Goal: Task Accomplishment & Management: Use online tool/utility

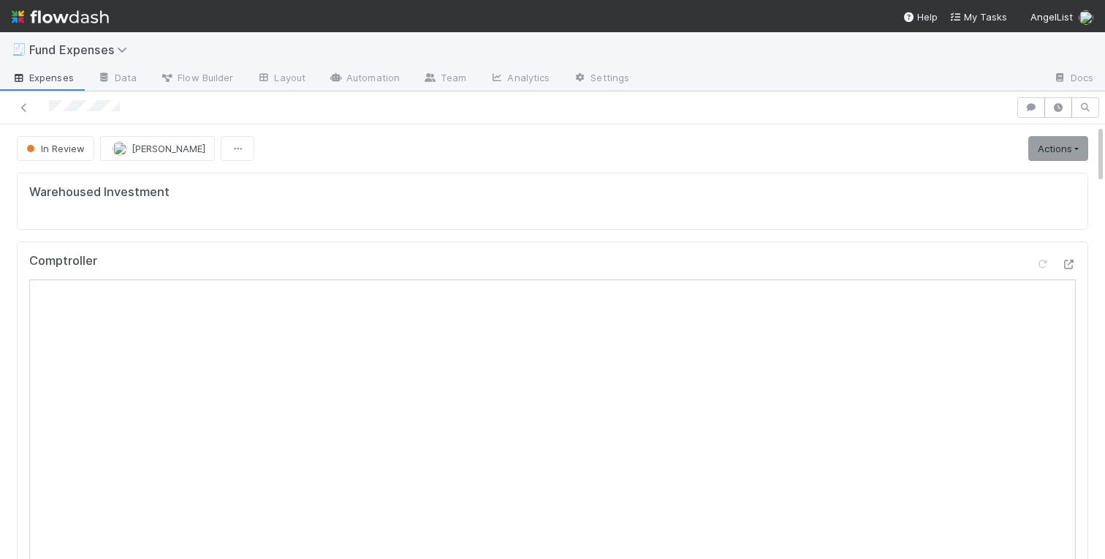
click at [365, 200] on div "Warehoused Investment" at bounding box center [553, 201] width 1072 height 57
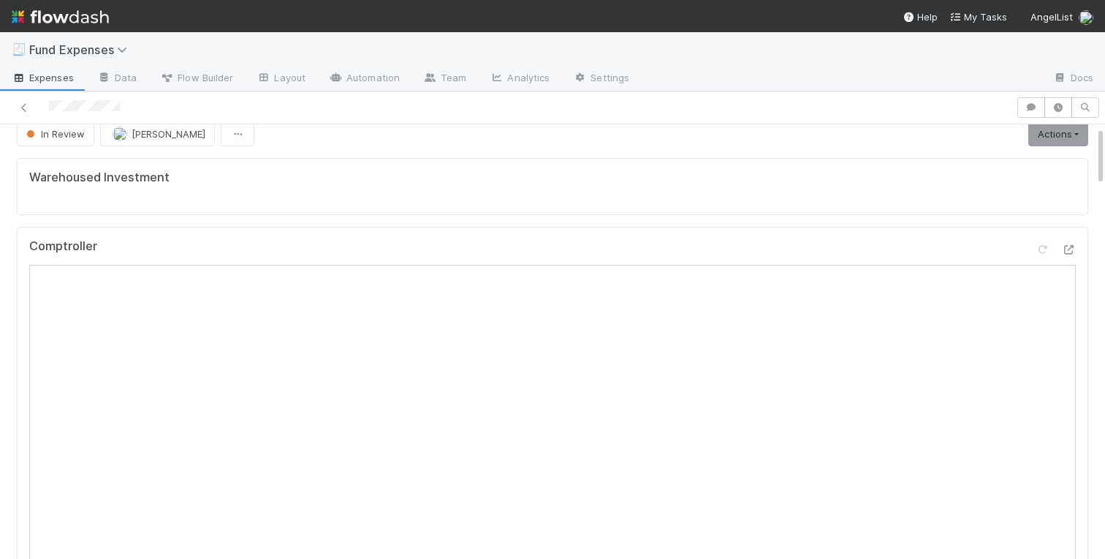
scroll to position [15, 0]
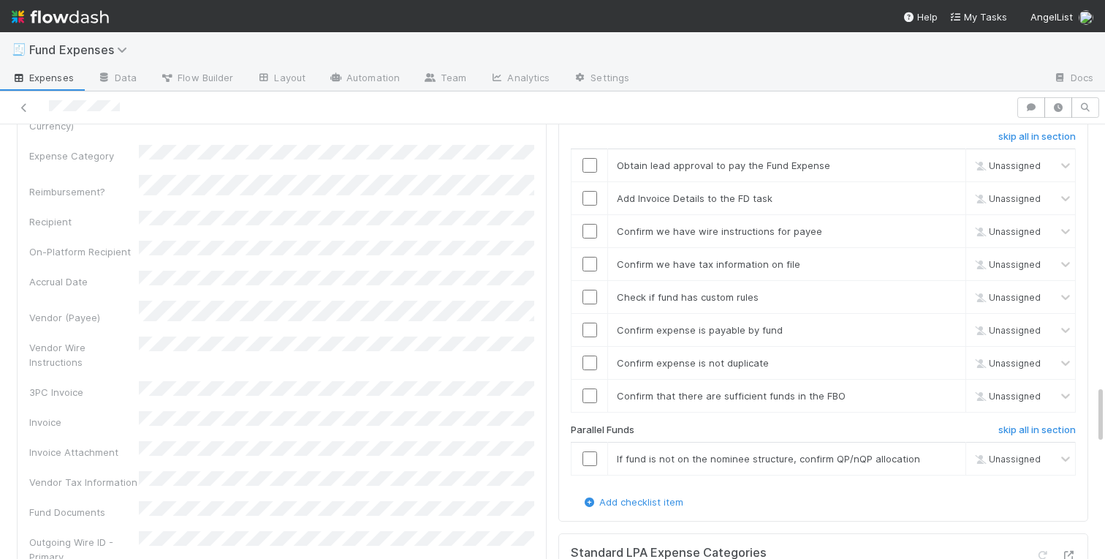
scroll to position [1919, 0]
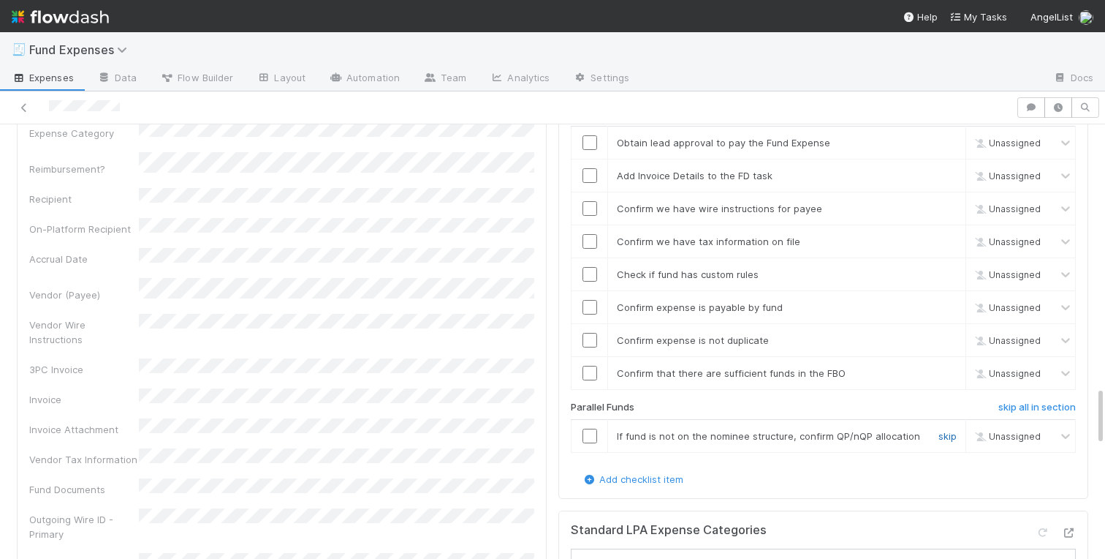
click at [954, 436] on link "skip" at bounding box center [948, 436] width 18 height 12
click at [591, 378] on input "checkbox" at bounding box center [590, 373] width 15 height 15
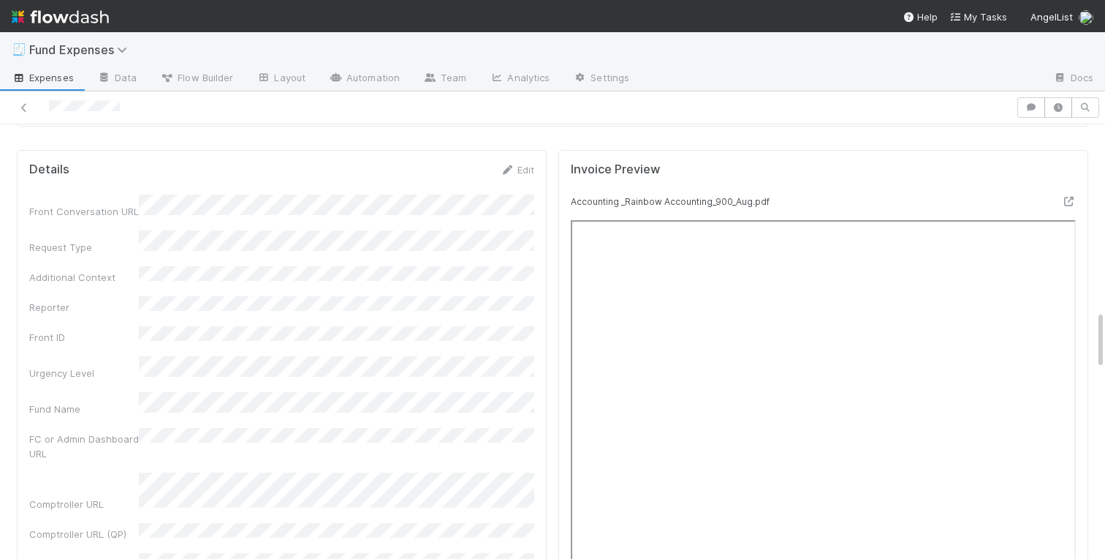
scroll to position [1361, 0]
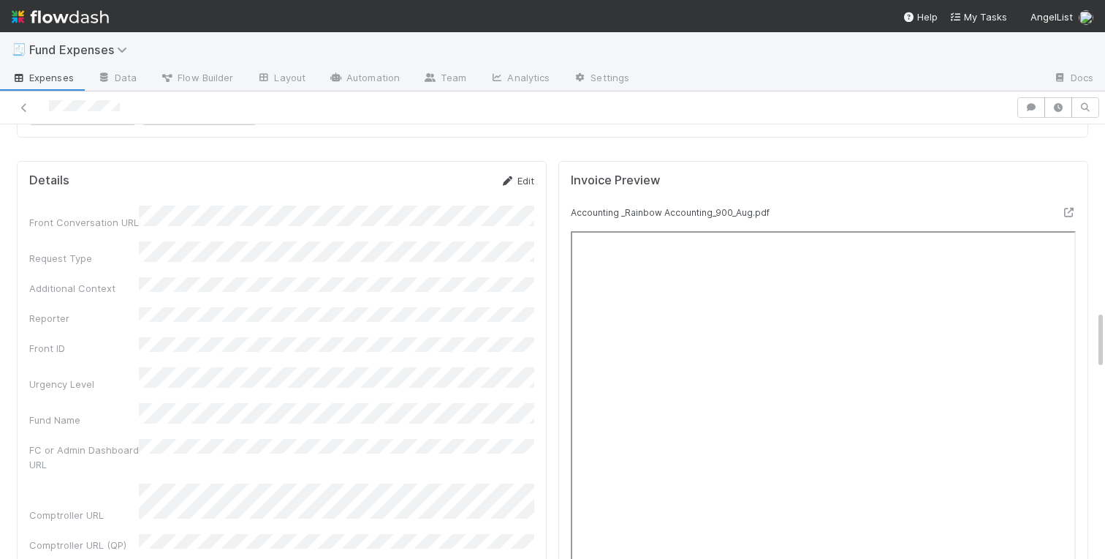
click at [523, 178] on link "Edit" at bounding box center [517, 181] width 34 height 12
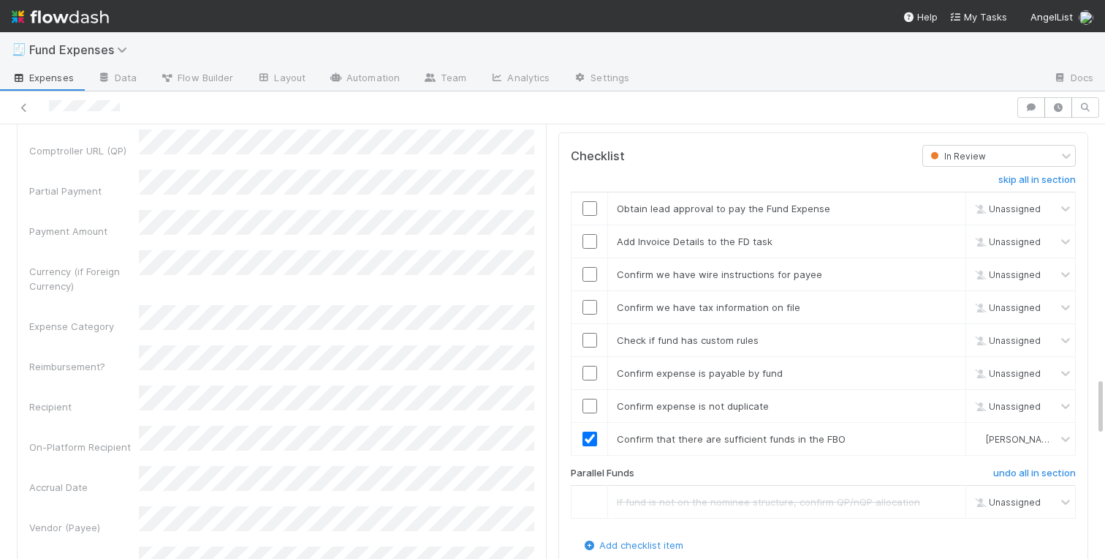
scroll to position [1858, 0]
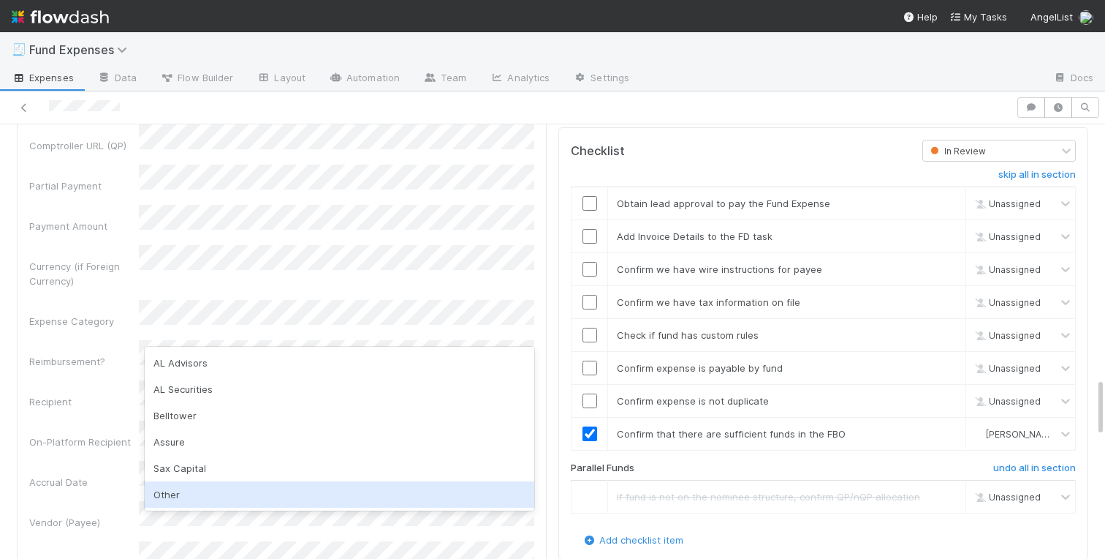
click at [180, 486] on div "Other" at bounding box center [340, 494] width 390 height 26
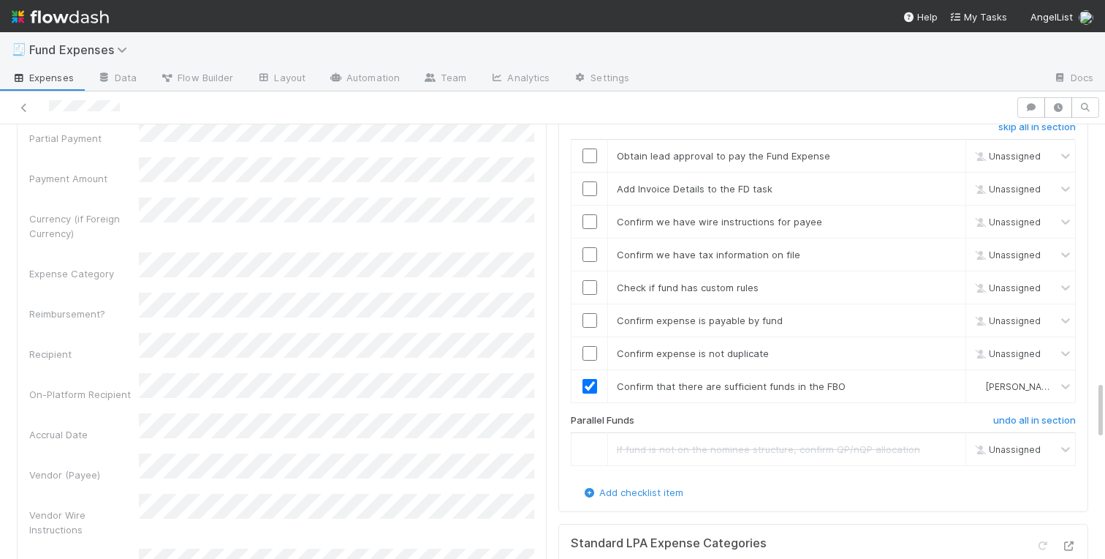
scroll to position [1908, 0]
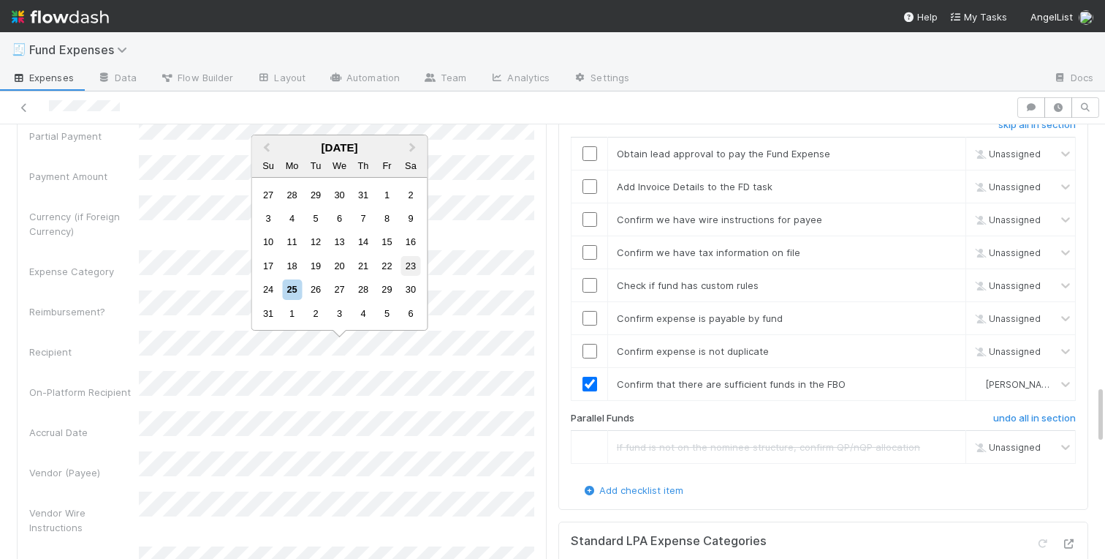
click at [411, 264] on div "23" at bounding box center [411, 266] width 20 height 20
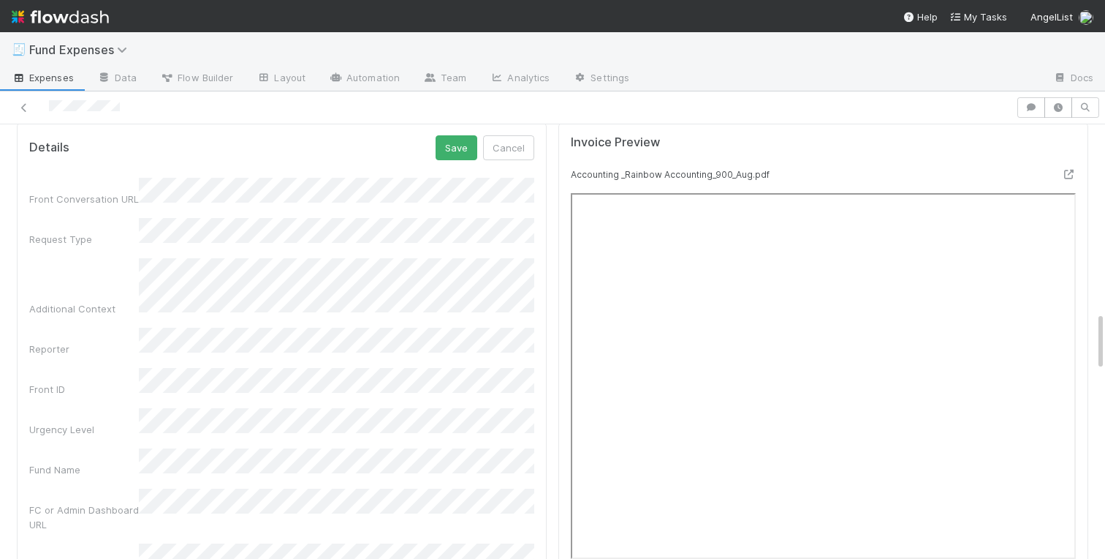
scroll to position [1320, 0]
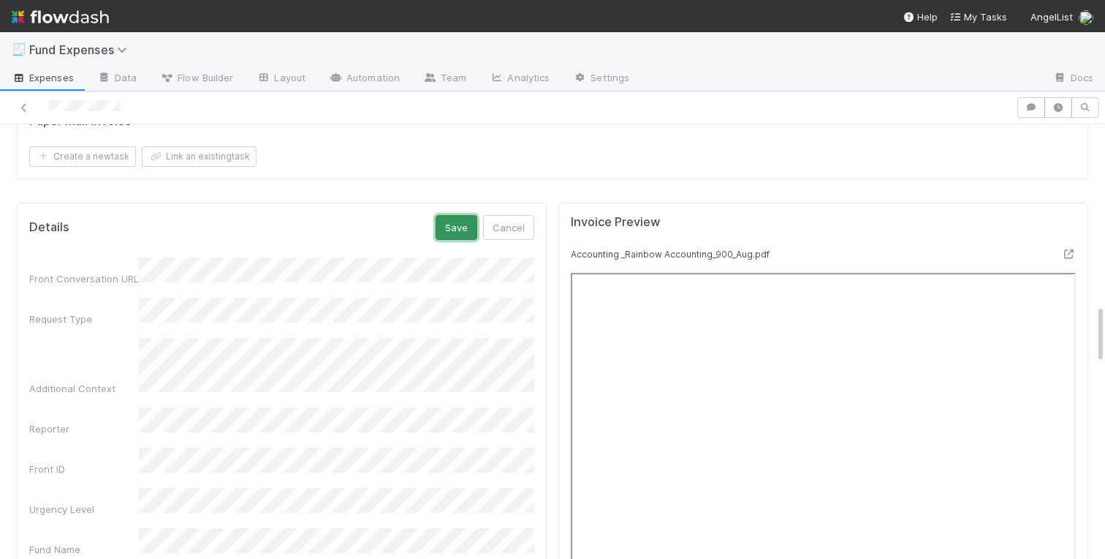
click at [453, 229] on button "Save" at bounding box center [457, 227] width 42 height 25
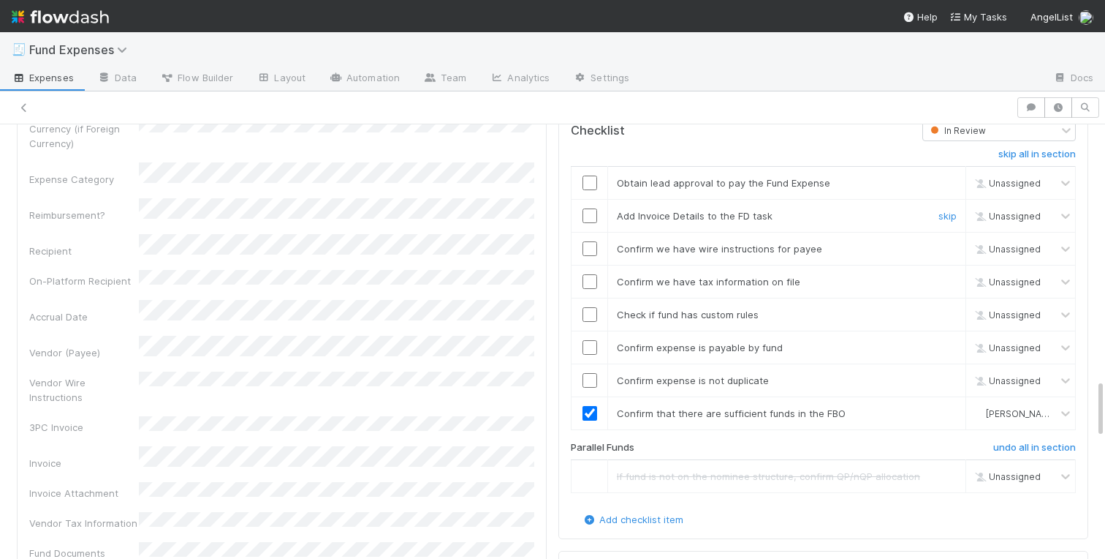
scroll to position [1869, 0]
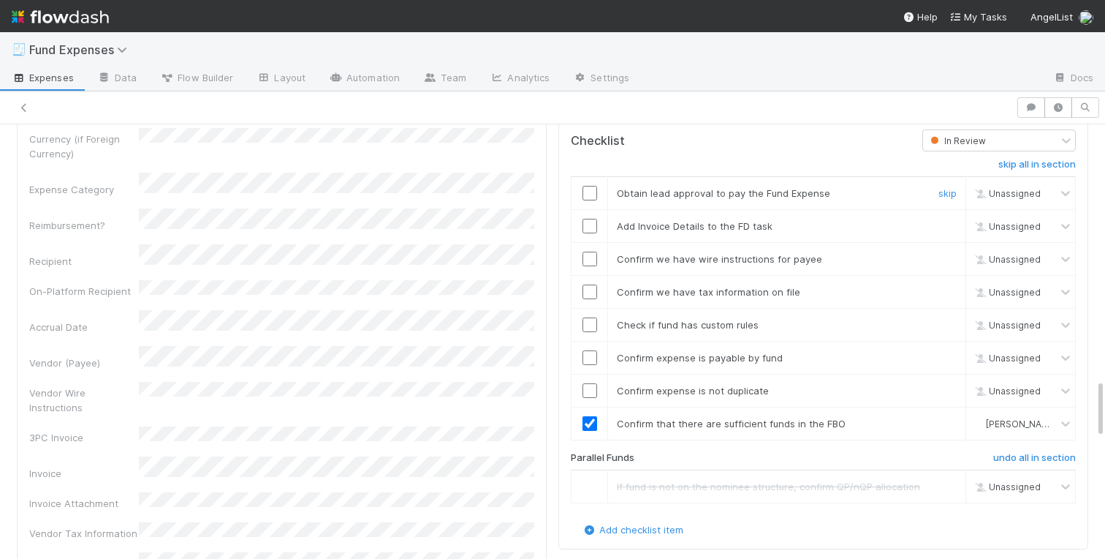
click at [588, 195] on input "checkbox" at bounding box center [590, 193] width 15 height 15
click at [589, 231] on input "checkbox" at bounding box center [590, 226] width 15 height 15
click at [588, 329] on input "checkbox" at bounding box center [590, 324] width 15 height 15
click at [588, 362] on input "checkbox" at bounding box center [590, 357] width 15 height 15
click at [589, 391] on input "checkbox" at bounding box center [590, 390] width 15 height 15
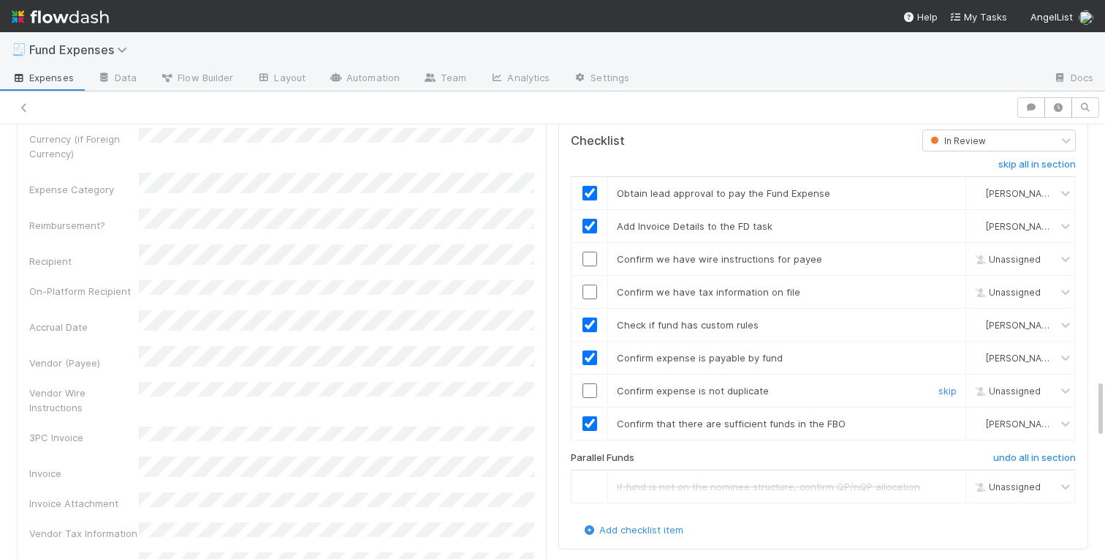
click at [589, 390] on input "checkbox" at bounding box center [590, 390] width 15 height 15
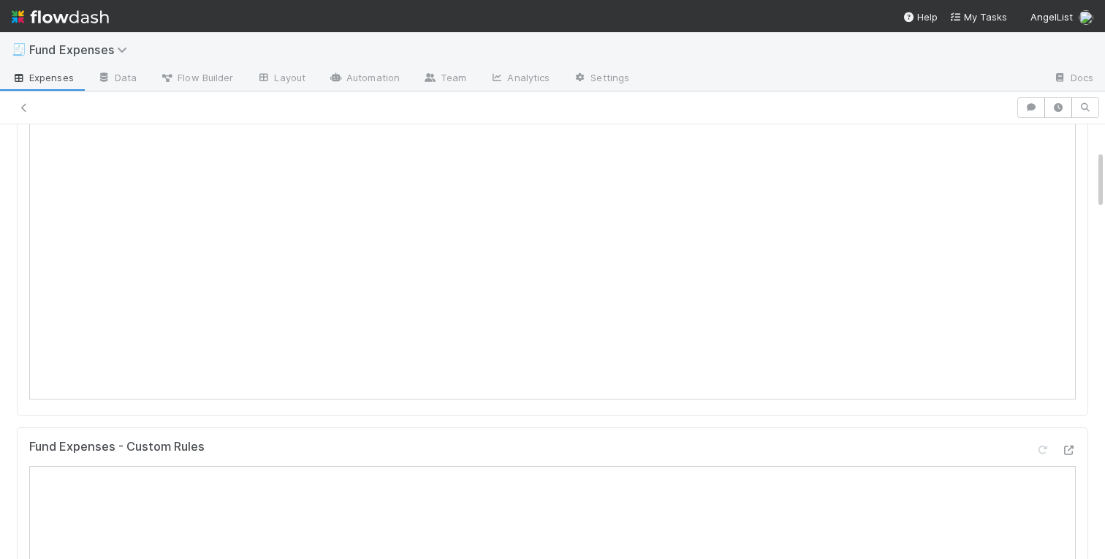
scroll to position [0, 0]
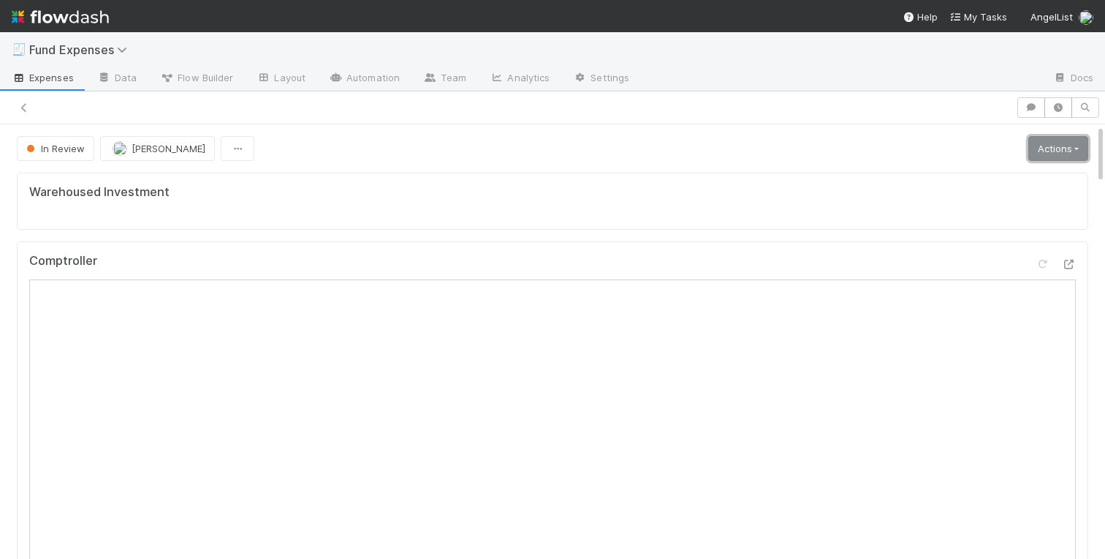
click at [1051, 140] on link "Actions" at bounding box center [1059, 148] width 60 height 25
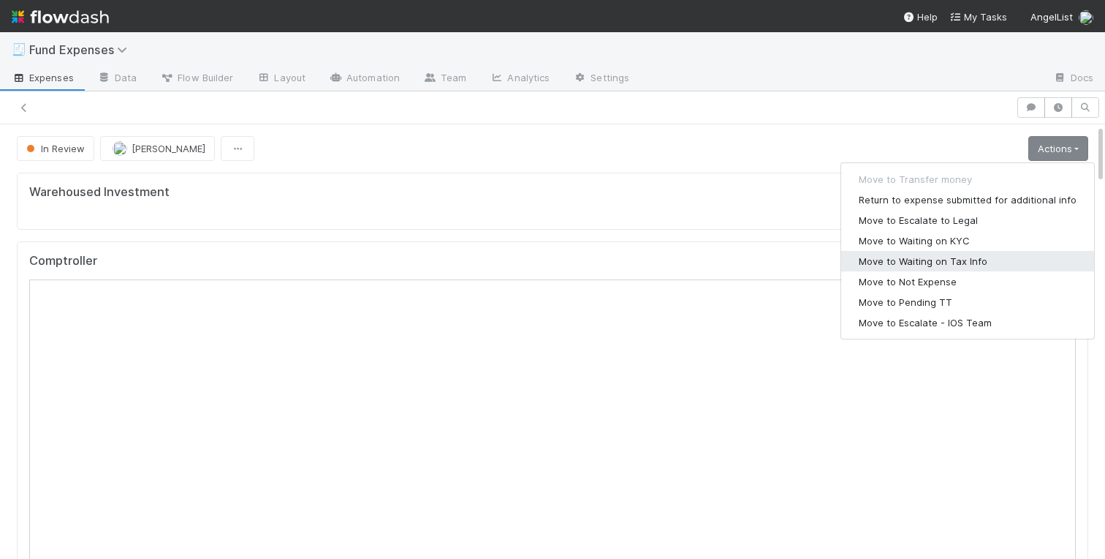
click at [888, 260] on button "Move to Waiting on Tax Info" at bounding box center [967, 261] width 253 height 20
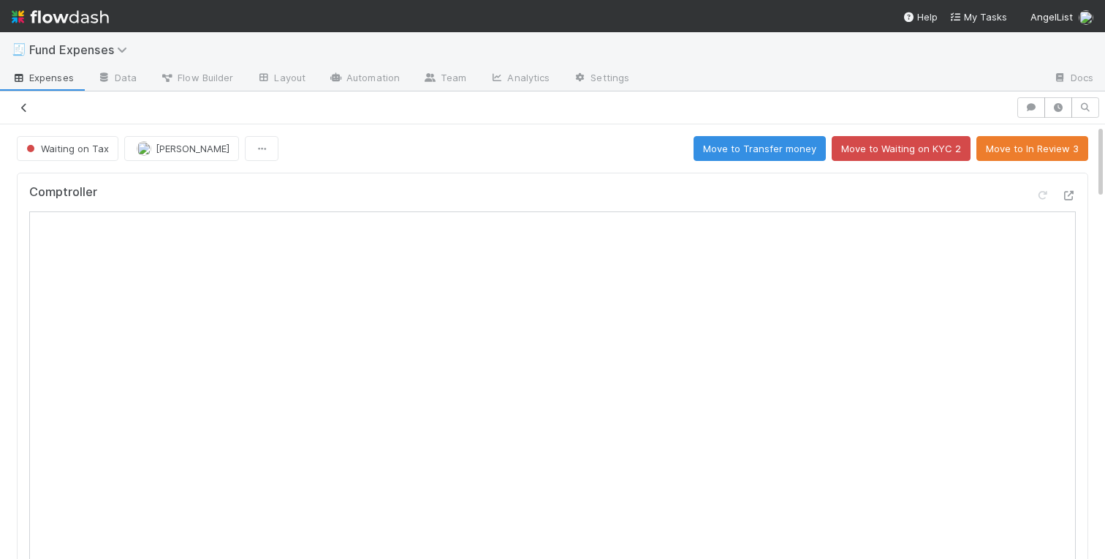
click at [23, 104] on icon at bounding box center [24, 108] width 15 height 10
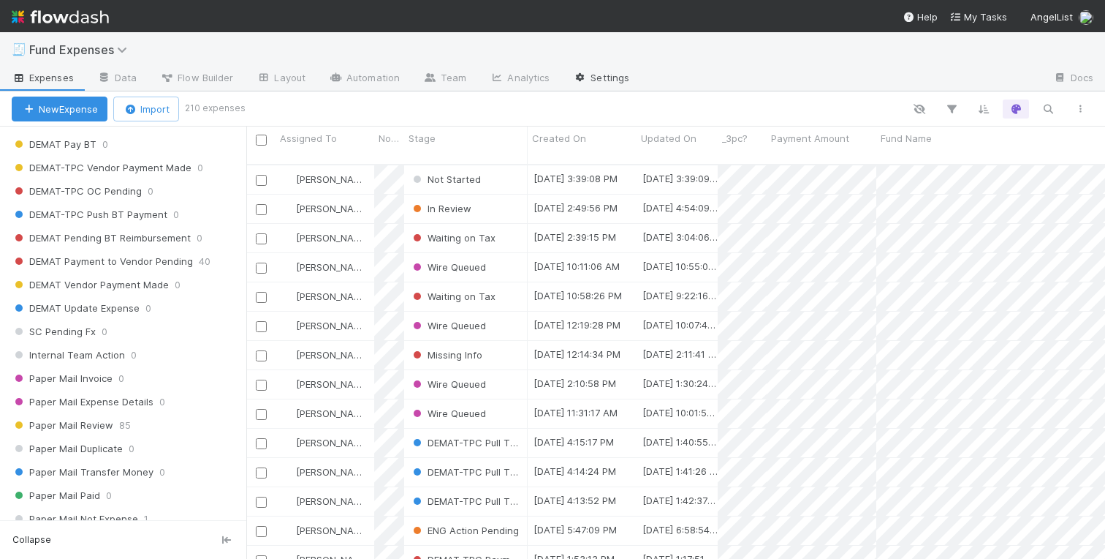
scroll to position [1768, 0]
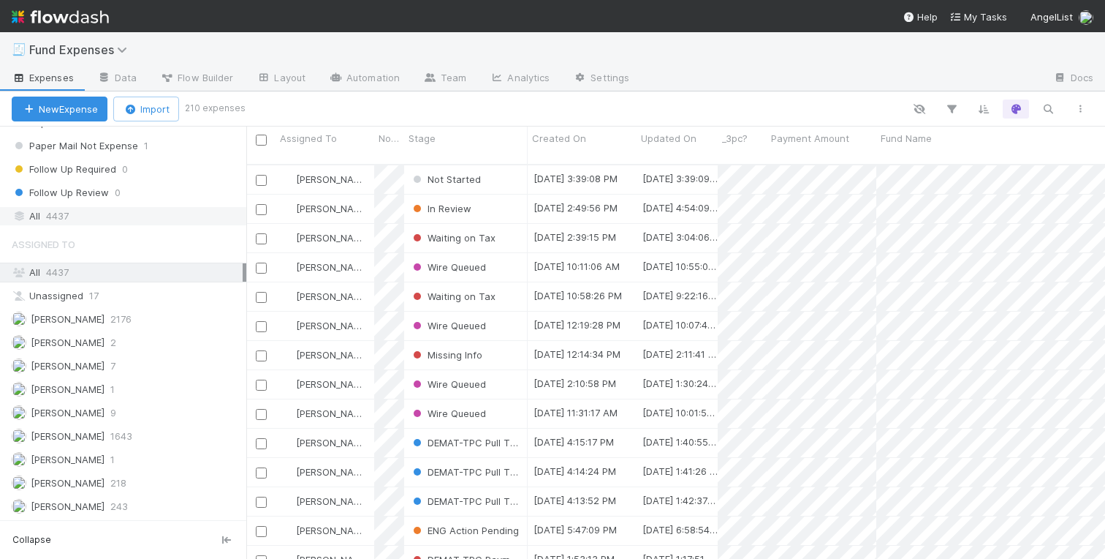
click at [64, 208] on span "4437" at bounding box center [57, 216] width 23 height 18
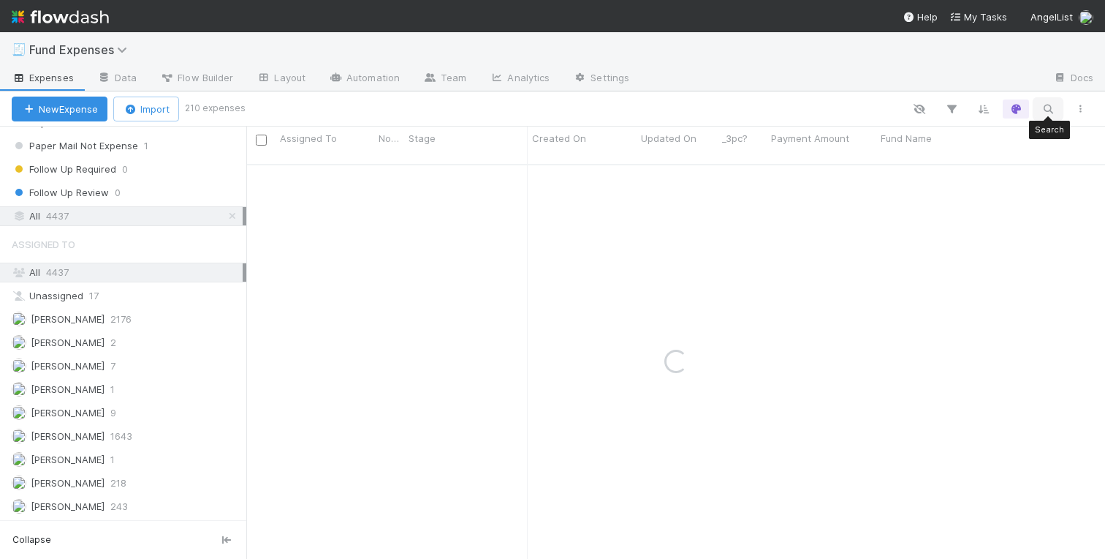
click at [1050, 106] on icon "button" at bounding box center [1048, 108] width 15 height 13
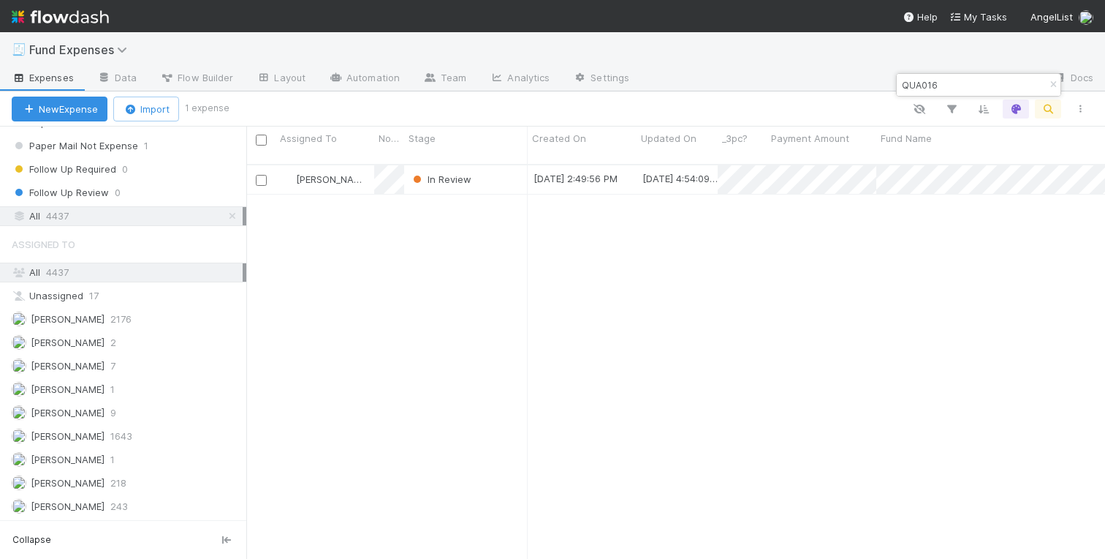
scroll to position [406, 859]
click at [914, 80] on div at bounding box center [552, 279] width 1105 height 559
click at [914, 80] on input "QUA016" at bounding box center [972, 85] width 146 height 18
paste input "Fund 1, a series of quadraScope, LP"
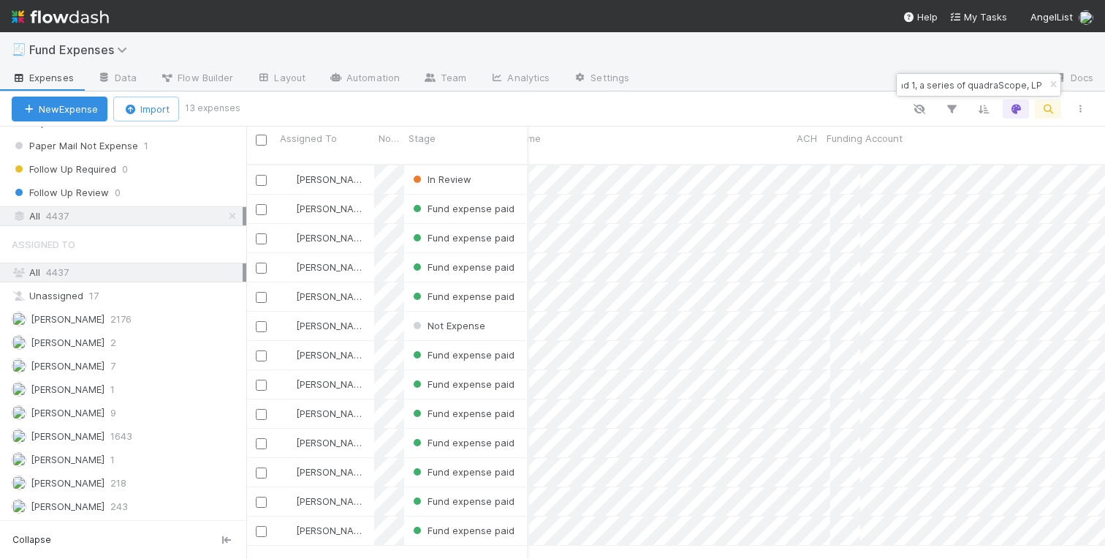
scroll to position [0, 0]
type input "Fund 1, a series of quadraScope, LP"
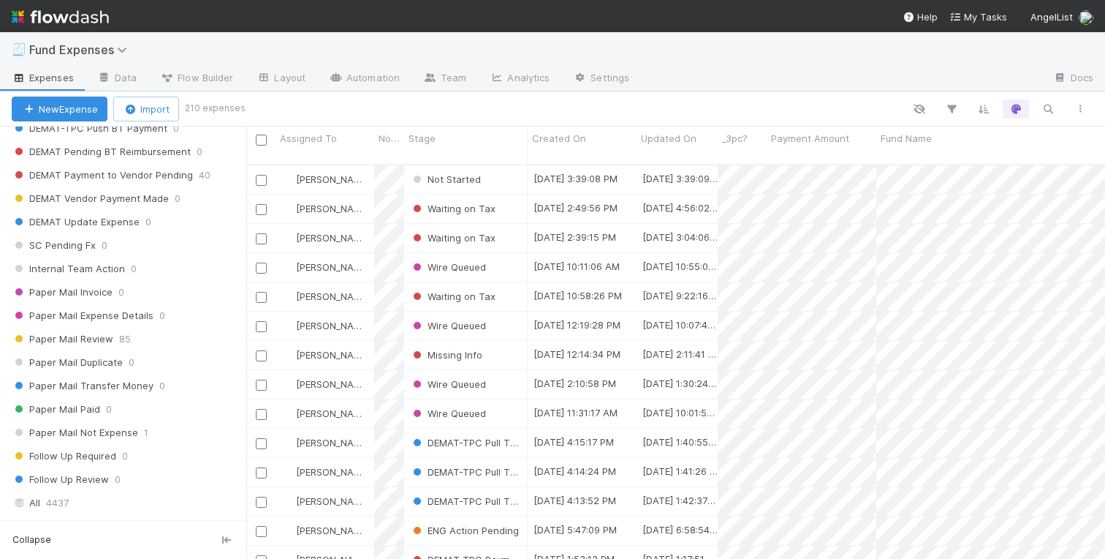
scroll to position [1768, 0]
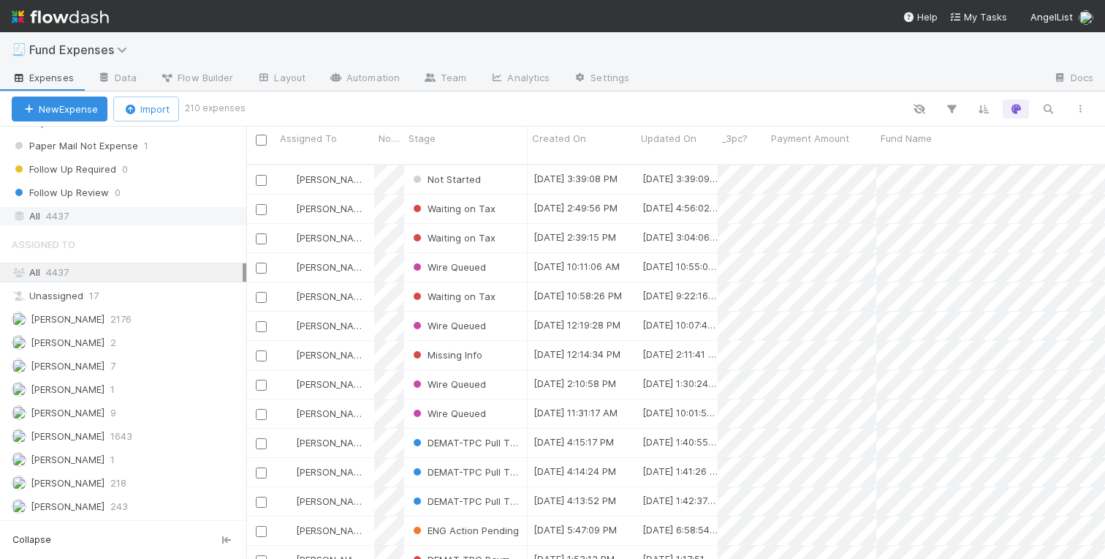
click at [49, 215] on span "4437" at bounding box center [57, 216] width 23 height 18
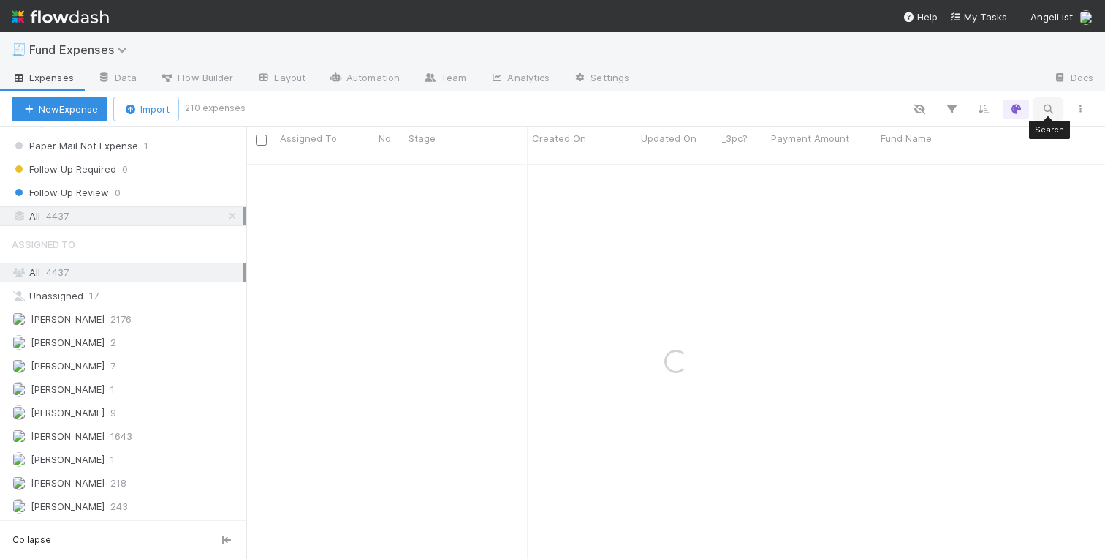
click at [1050, 108] on icon "button" at bounding box center [1048, 108] width 15 height 13
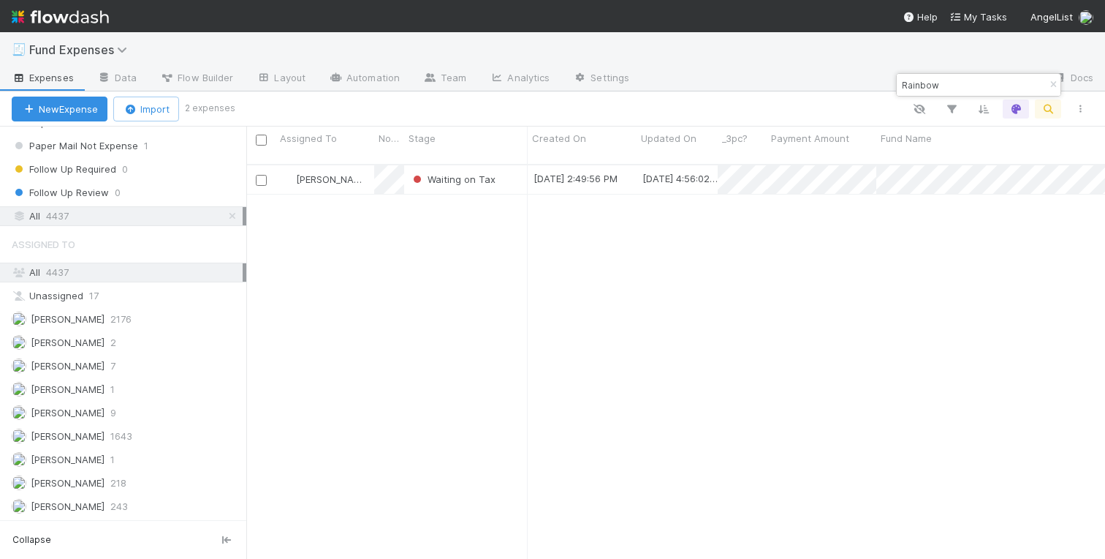
scroll to position [406, 859]
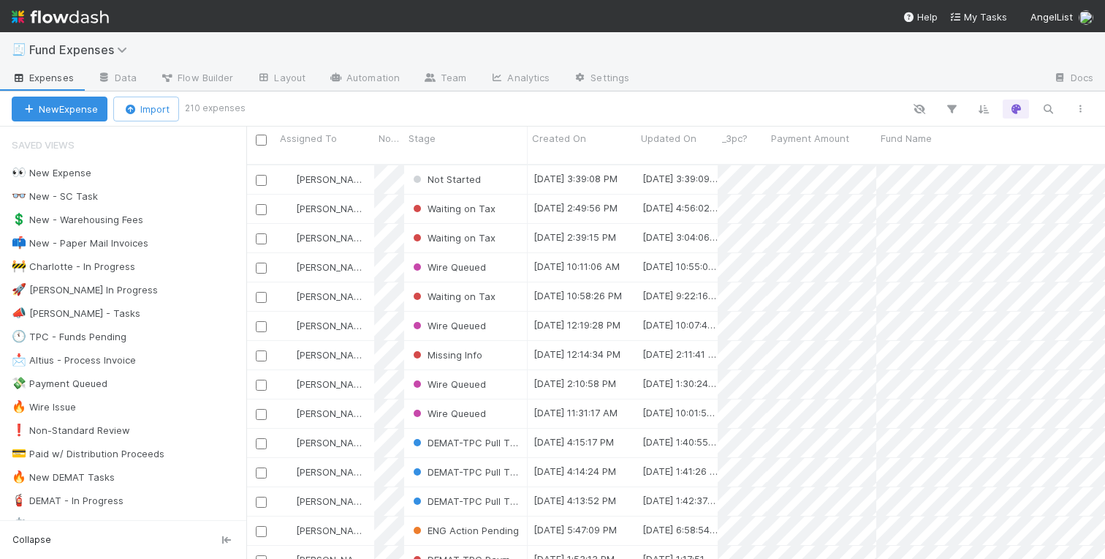
scroll to position [0, 1]
click at [518, 166] on div "Not Started" at bounding box center [466, 179] width 124 height 29
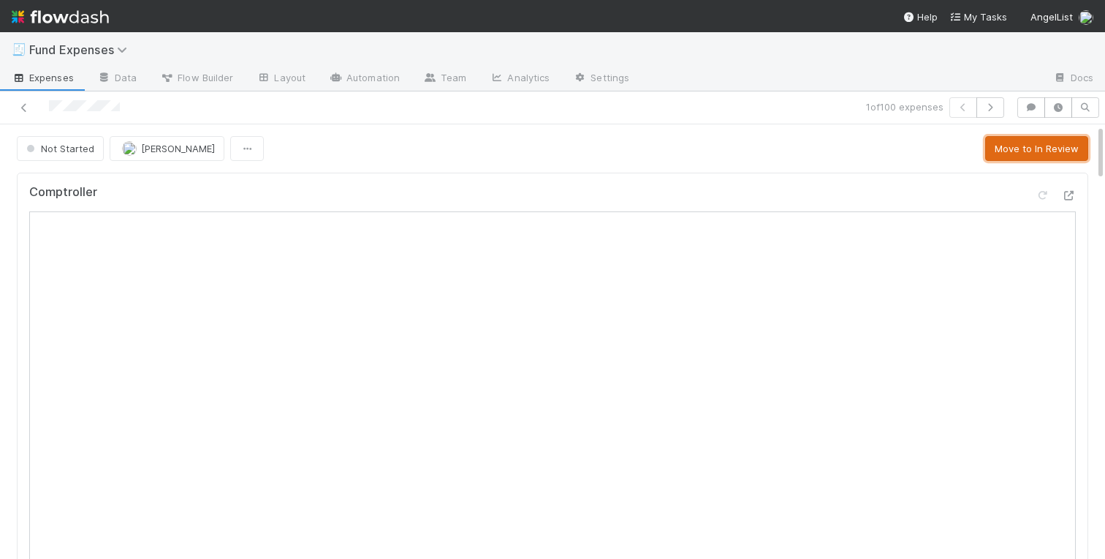
click at [1029, 148] on button "Move to In Review" at bounding box center [1036, 148] width 103 height 25
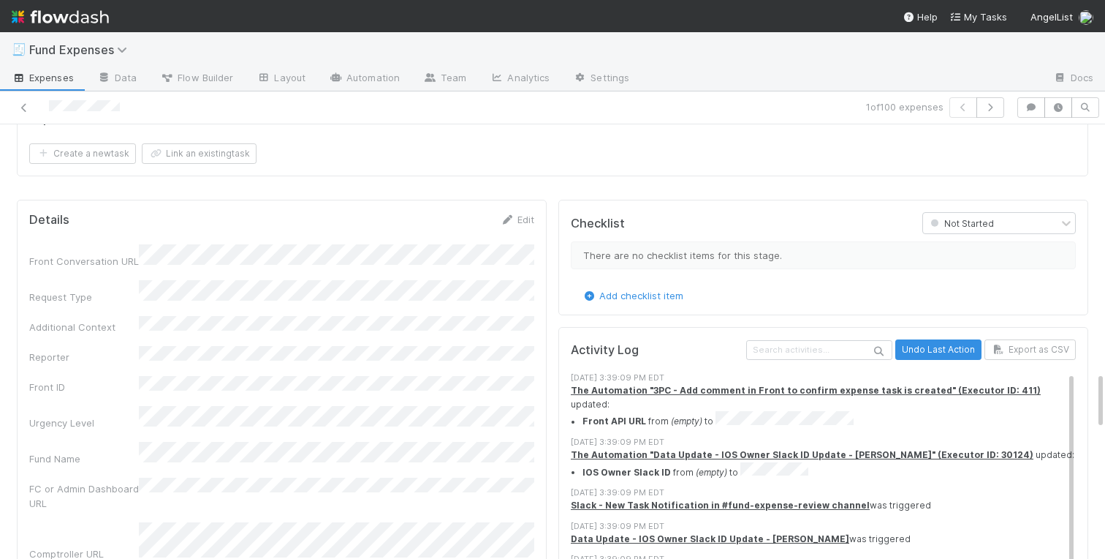
scroll to position [1722, 0]
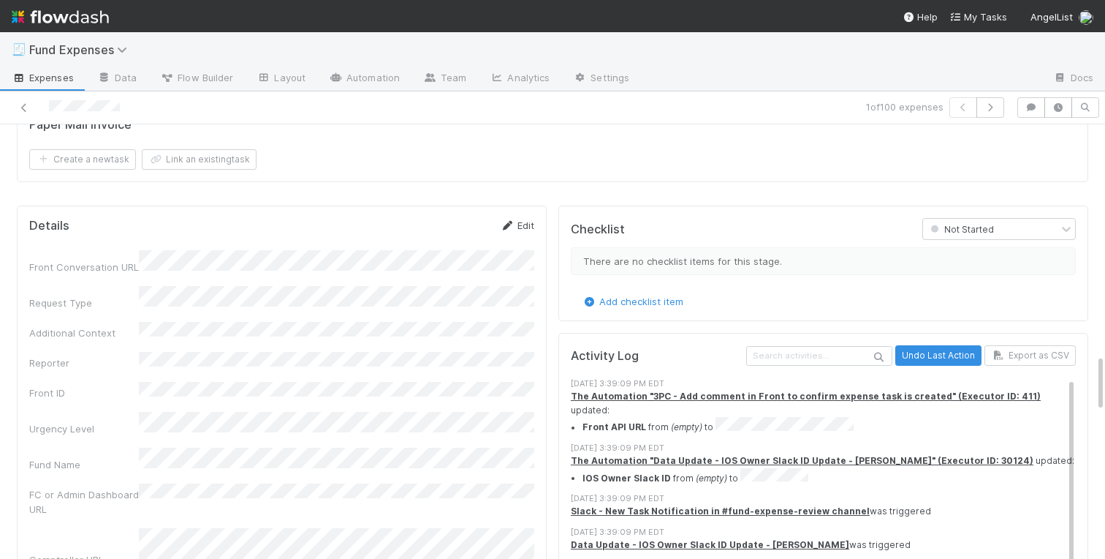
click at [518, 224] on link "Edit" at bounding box center [517, 225] width 34 height 12
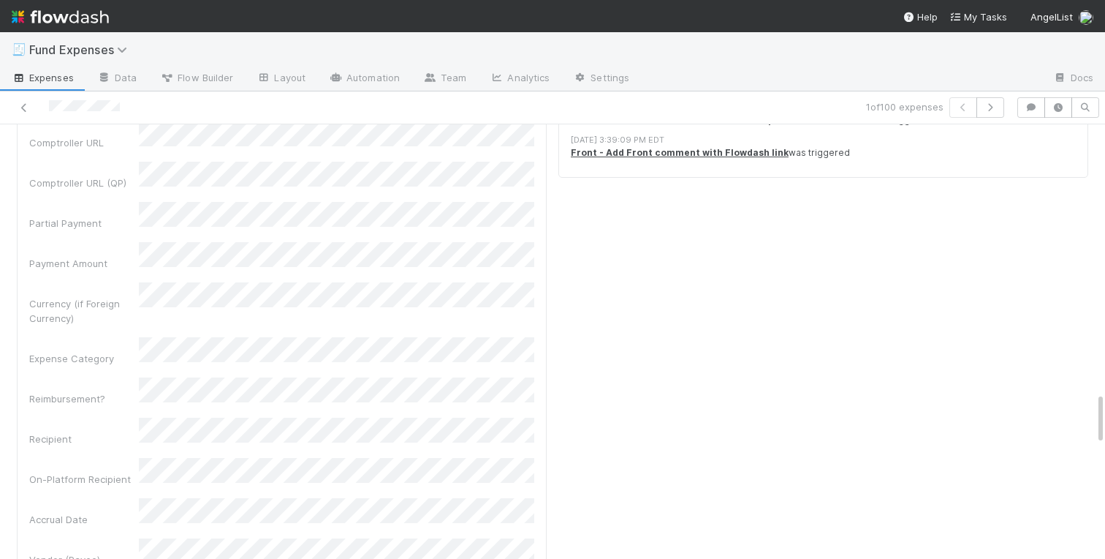
scroll to position [2310, 0]
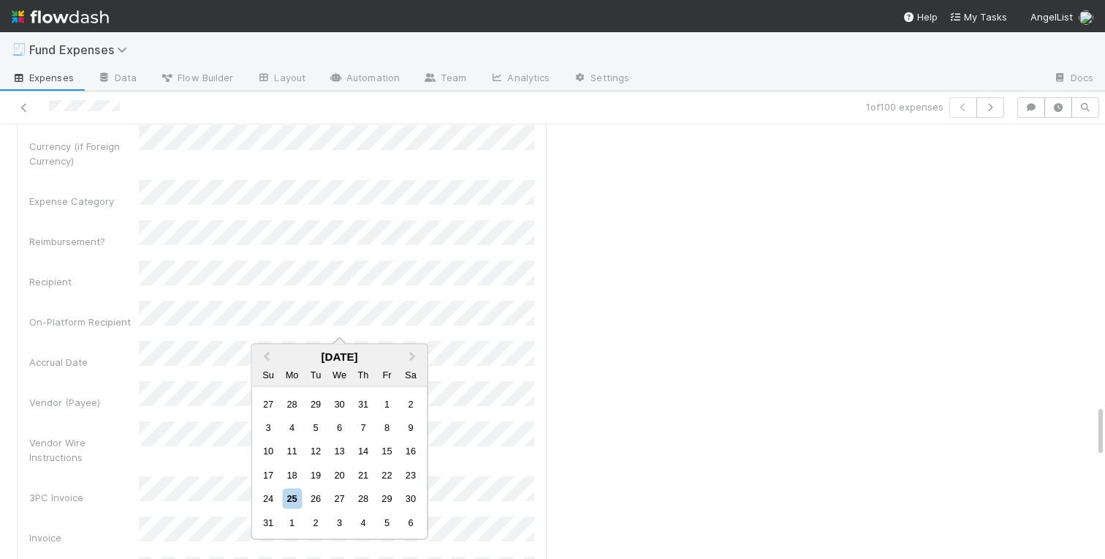
scroll to position [2299, 0]
click at [362, 399] on div "31" at bounding box center [363, 403] width 20 height 20
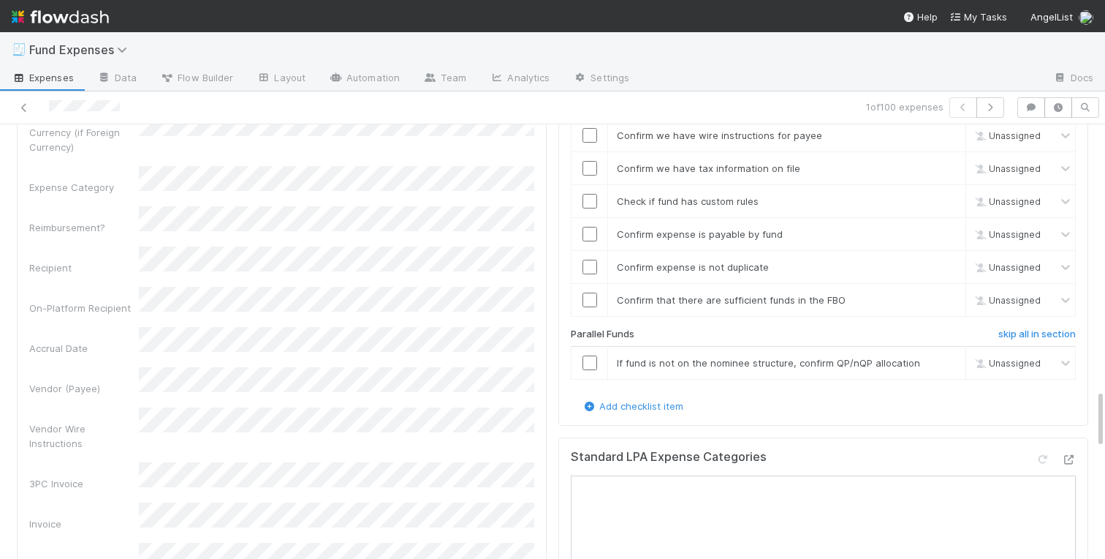
scroll to position [2004, 0]
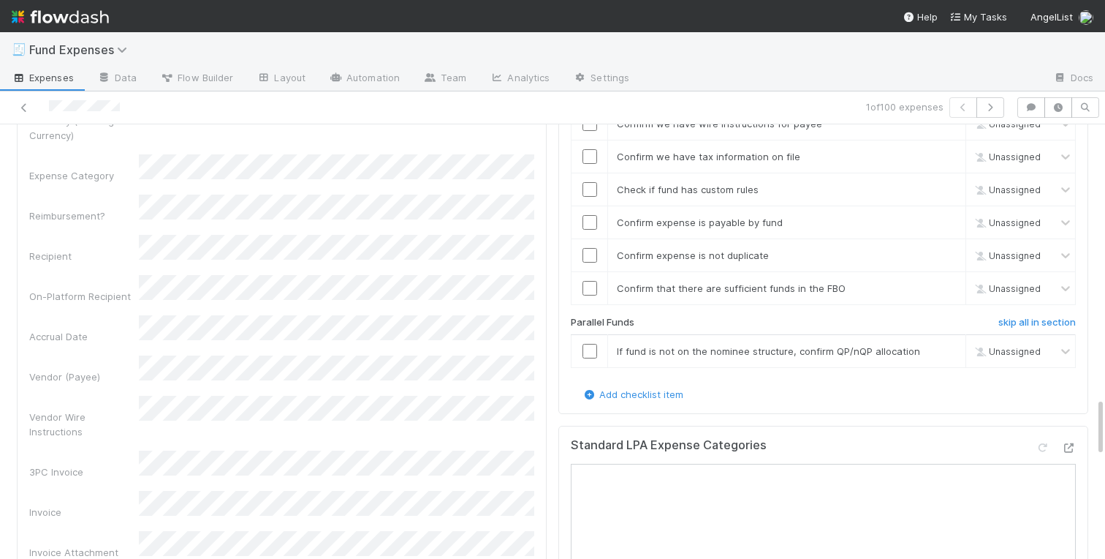
click at [88, 545] on div "Invoice Attachment" at bounding box center [84, 552] width 110 height 15
click at [534, 448] on div "Details Save Cancel Front Conversation URL Request Type Additional Context Repo…" at bounding box center [282, 493] width 530 height 1950
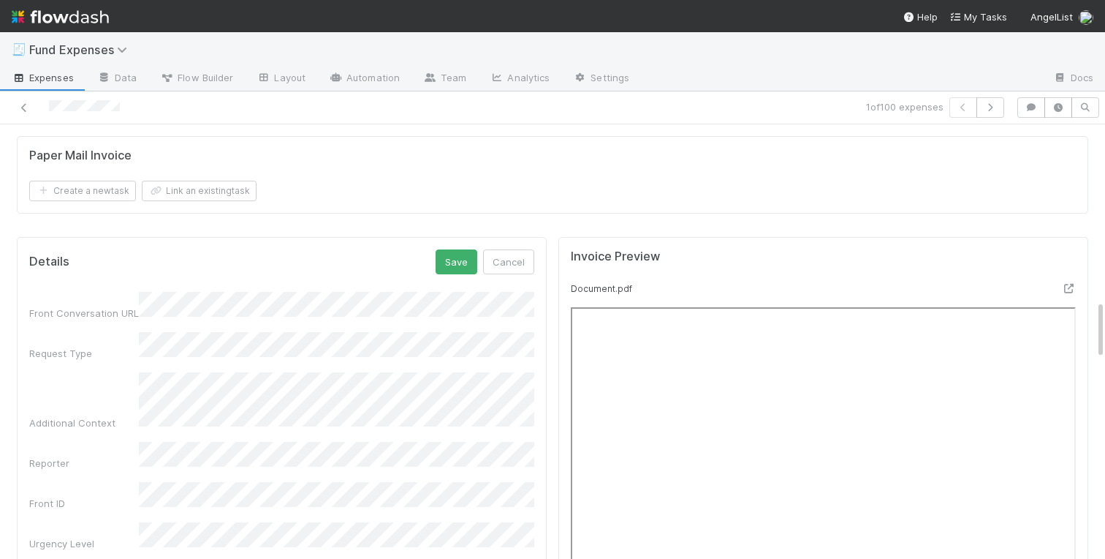
scroll to position [1287, 0]
click at [461, 268] on button "Save" at bounding box center [457, 259] width 42 height 25
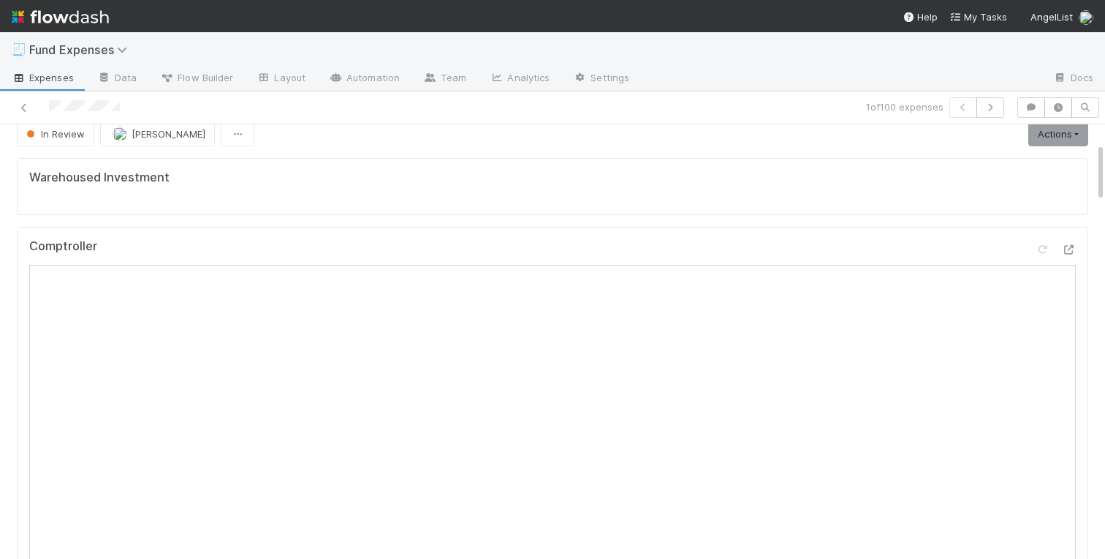
scroll to position [0, 0]
